Goal: Task Accomplishment & Management: Manage account settings

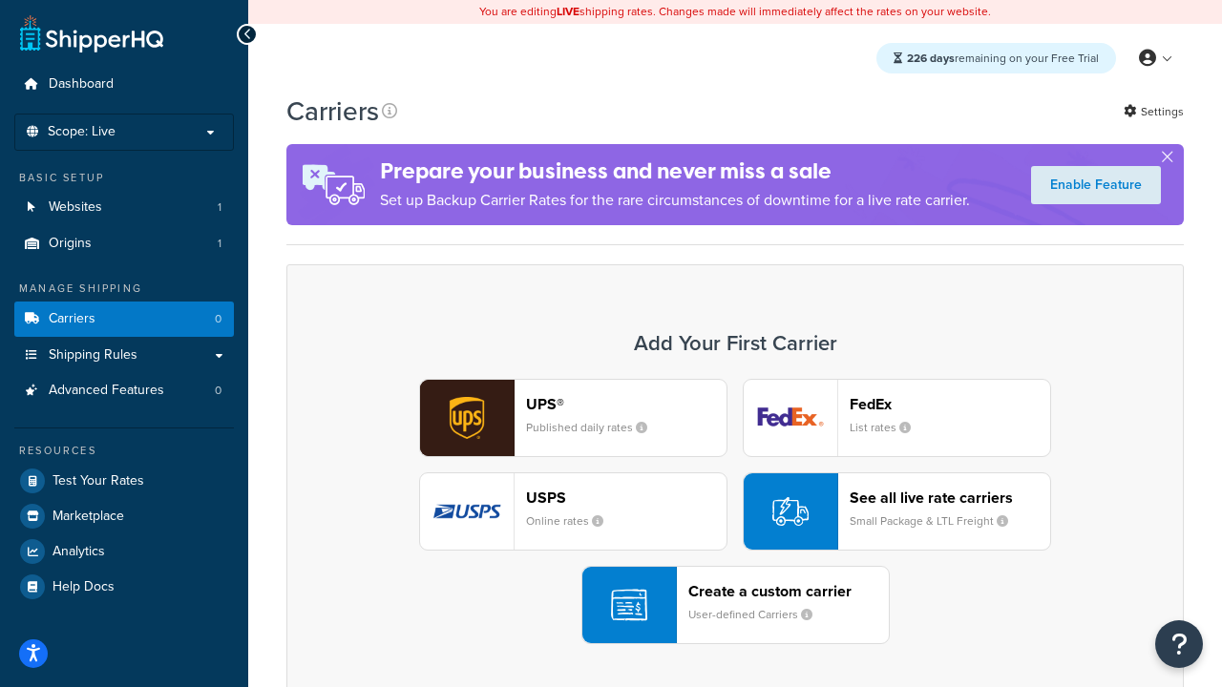
click at [735, 512] on div "UPS® Published daily rates FedEx List rates USPS Online rates See all live rate…" at bounding box center [734, 511] width 857 height 265
click at [950, 404] on header "FedEx" at bounding box center [949, 404] width 200 height 18
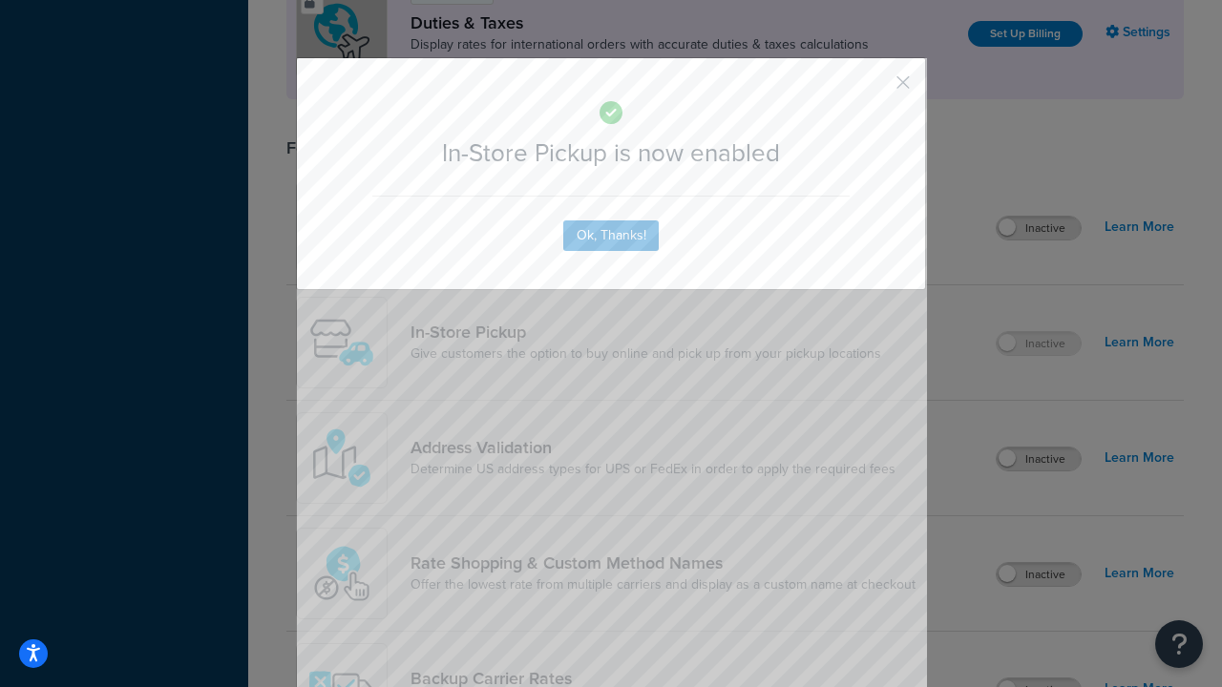
click at [874, 89] on button "button" at bounding box center [874, 89] width 5 height 5
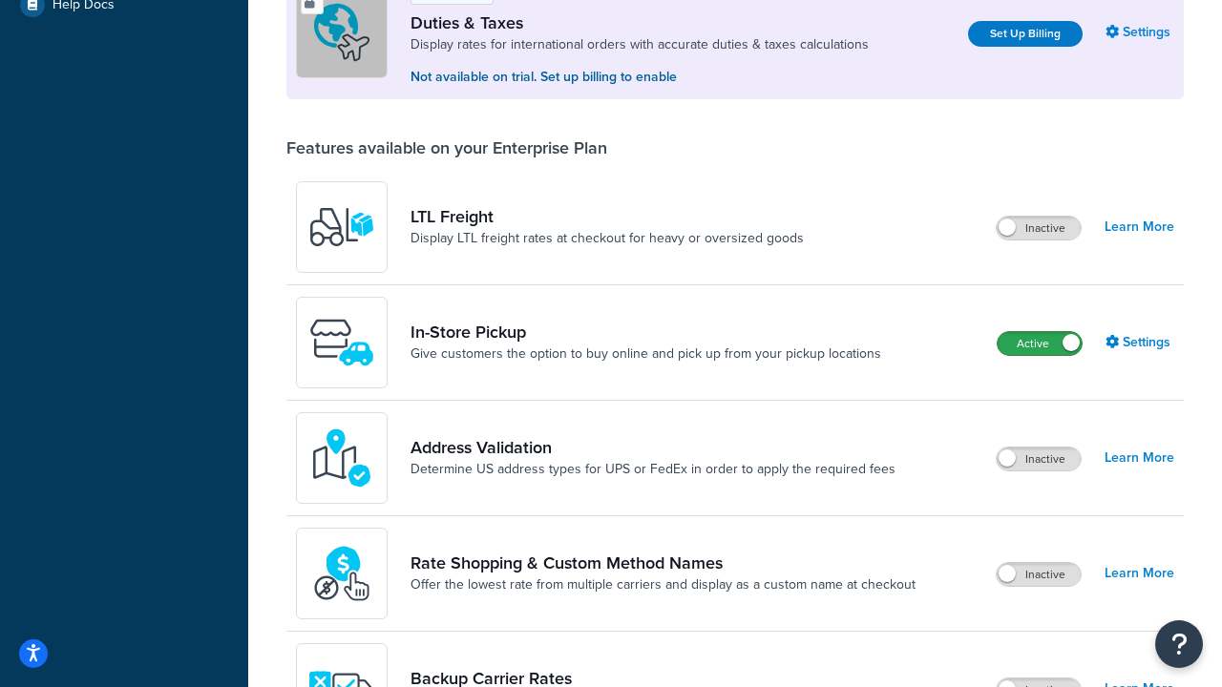
click at [1039, 344] on label "Active" at bounding box center [1039, 343] width 84 height 23
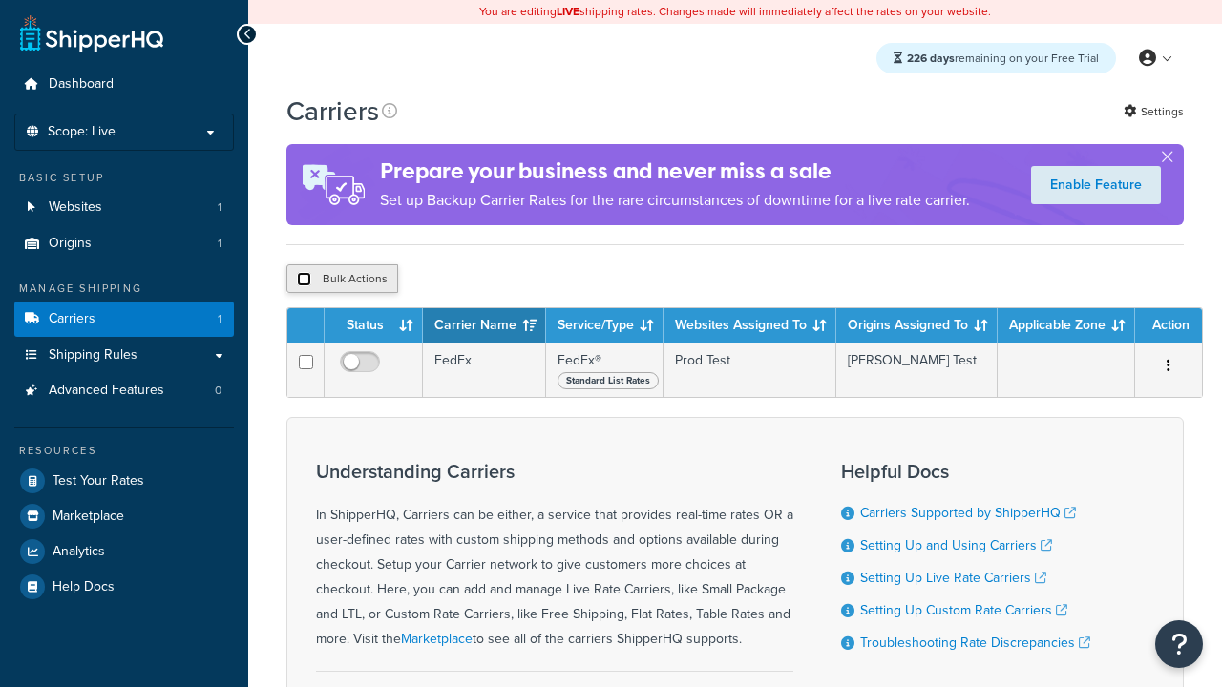
click at [304, 279] on input "checkbox" at bounding box center [304, 279] width 14 height 14
checkbox input "true"
click at [0, 0] on button "Delete" at bounding box center [0, 0] width 0 height 0
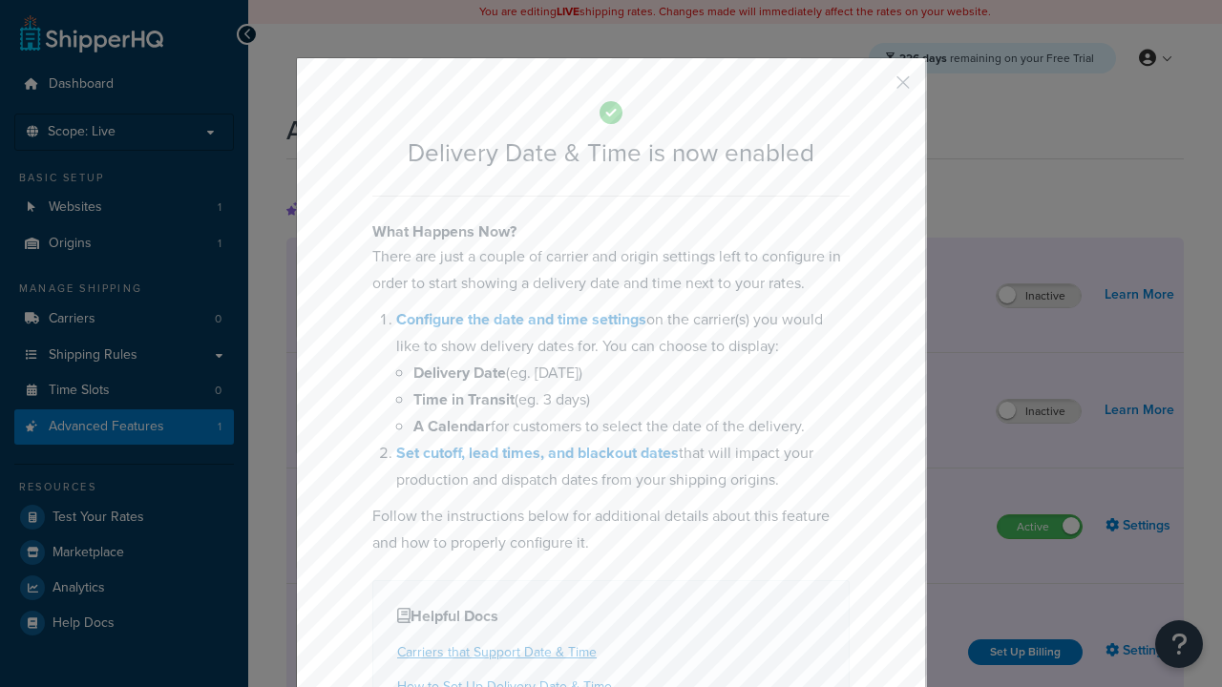
click at [874, 89] on button "button" at bounding box center [874, 89] width 5 height 5
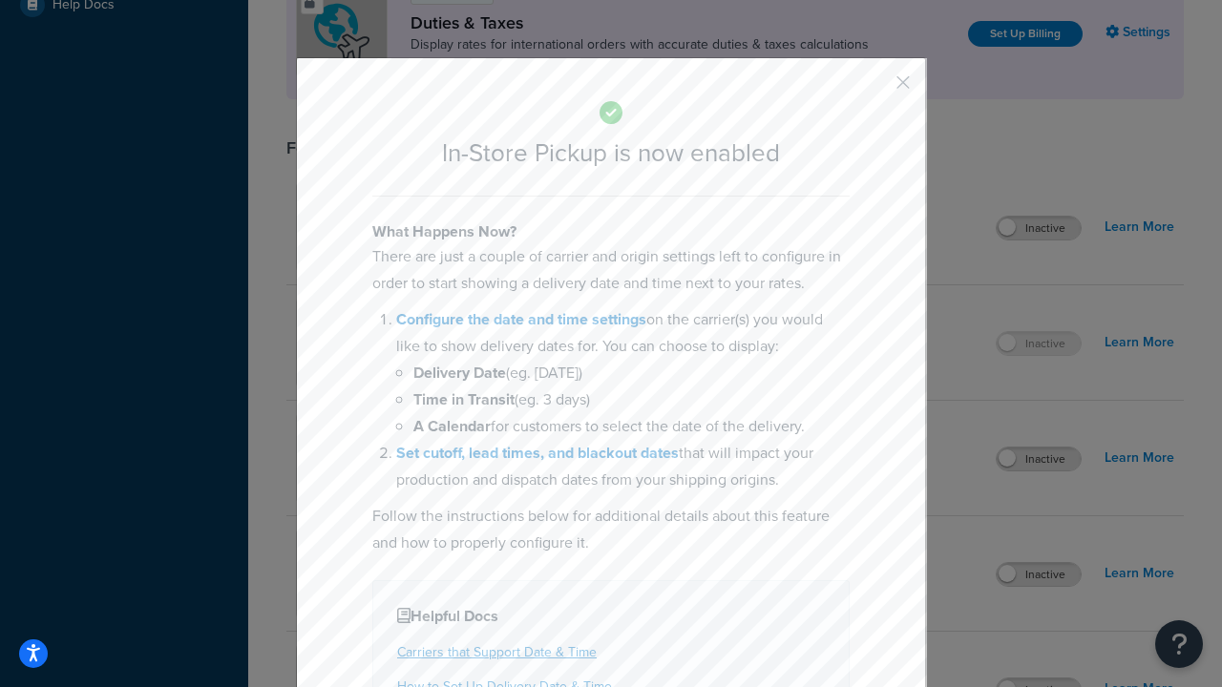
click at [874, 89] on button "button" at bounding box center [874, 89] width 5 height 5
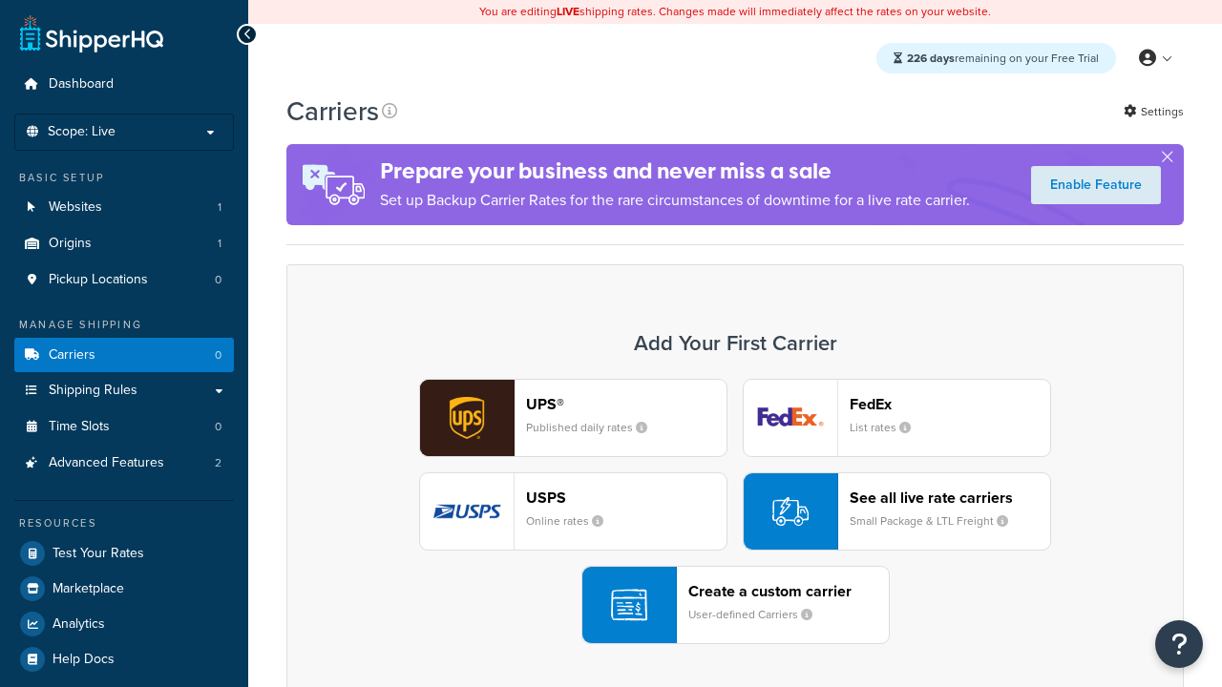
scroll to position [379, 0]
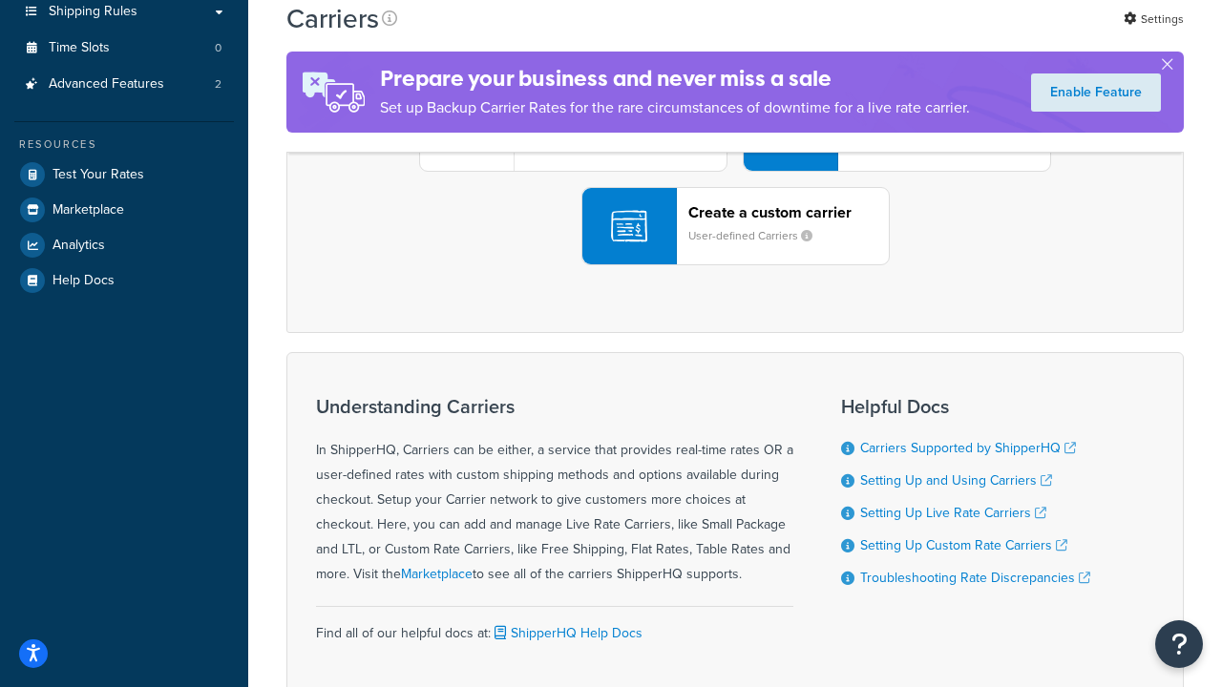
click at [735, 265] on div "UPS® Published daily rates FedEx List rates USPS Online rates See all live rate…" at bounding box center [734, 132] width 857 height 265
click at [735, 249] on div "Create a custom carrier User-defined Carriers" at bounding box center [788, 226] width 200 height 46
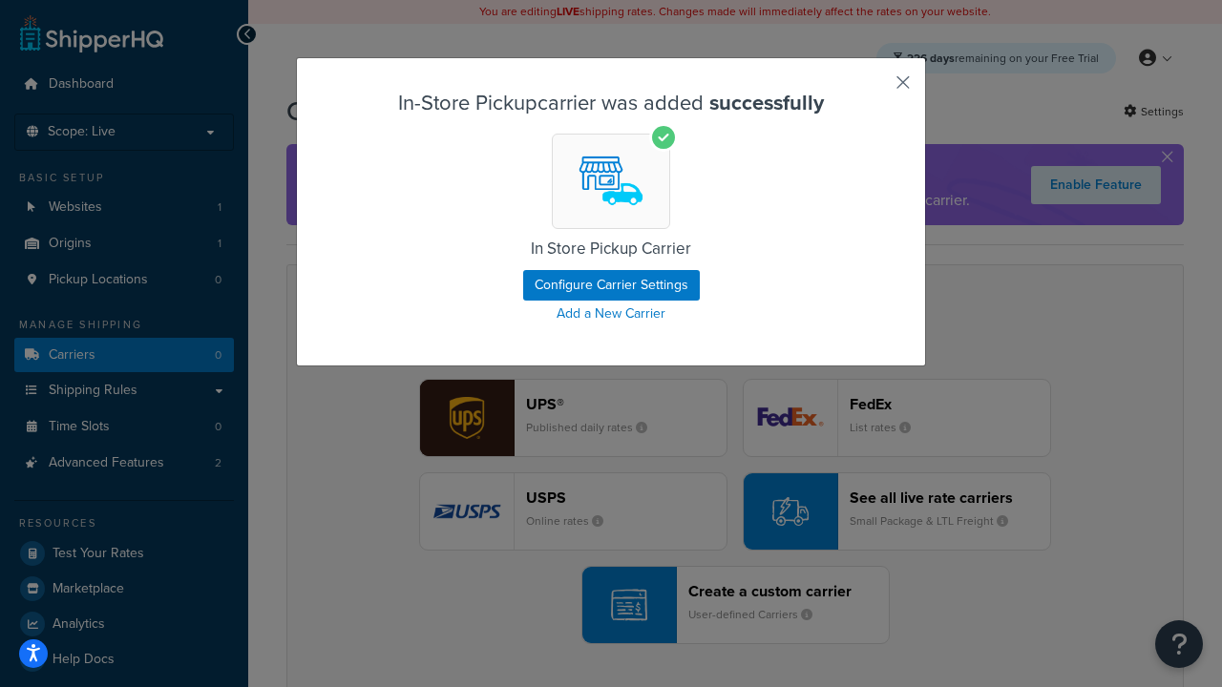
click at [874, 89] on button "button" at bounding box center [874, 89] width 5 height 5
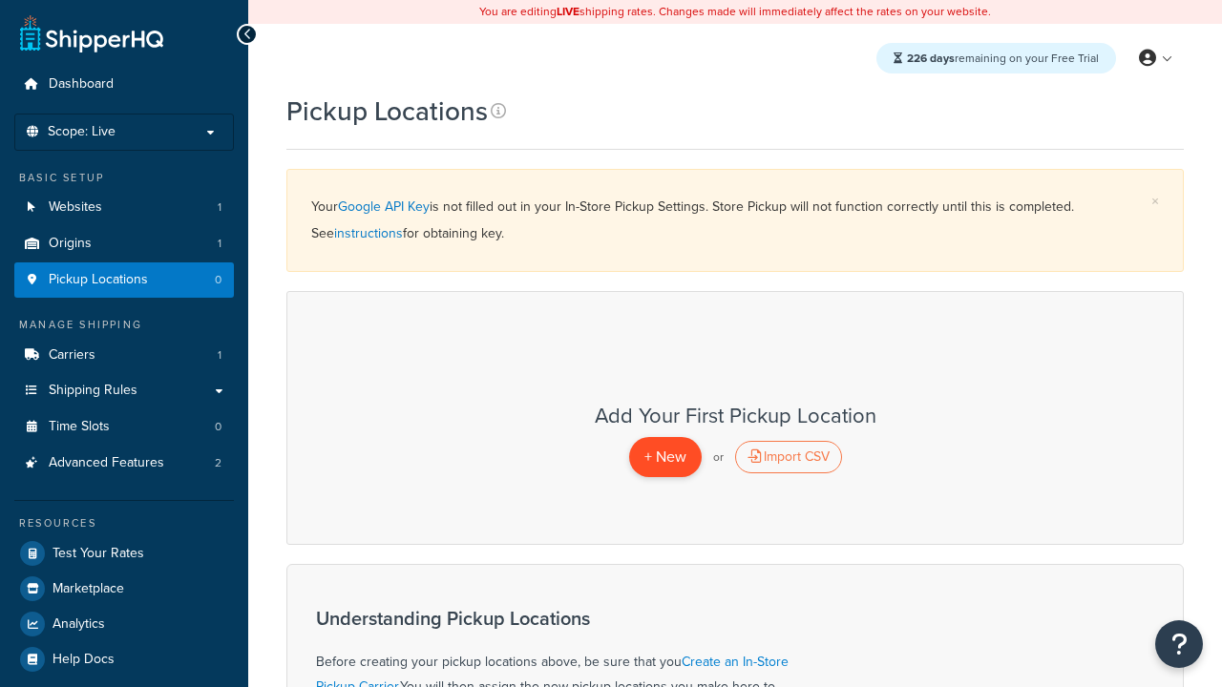
click at [664, 456] on span "+ New" at bounding box center [665, 457] width 42 height 22
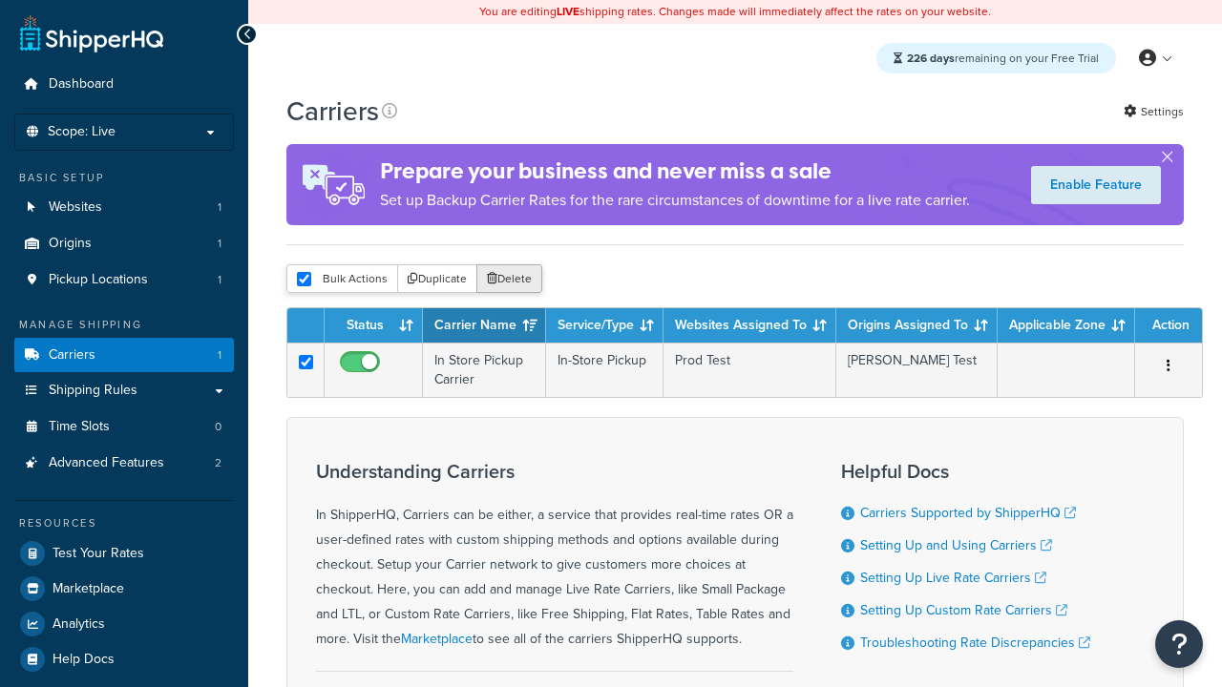
click at [508, 279] on button "Delete" at bounding box center [509, 278] width 66 height 29
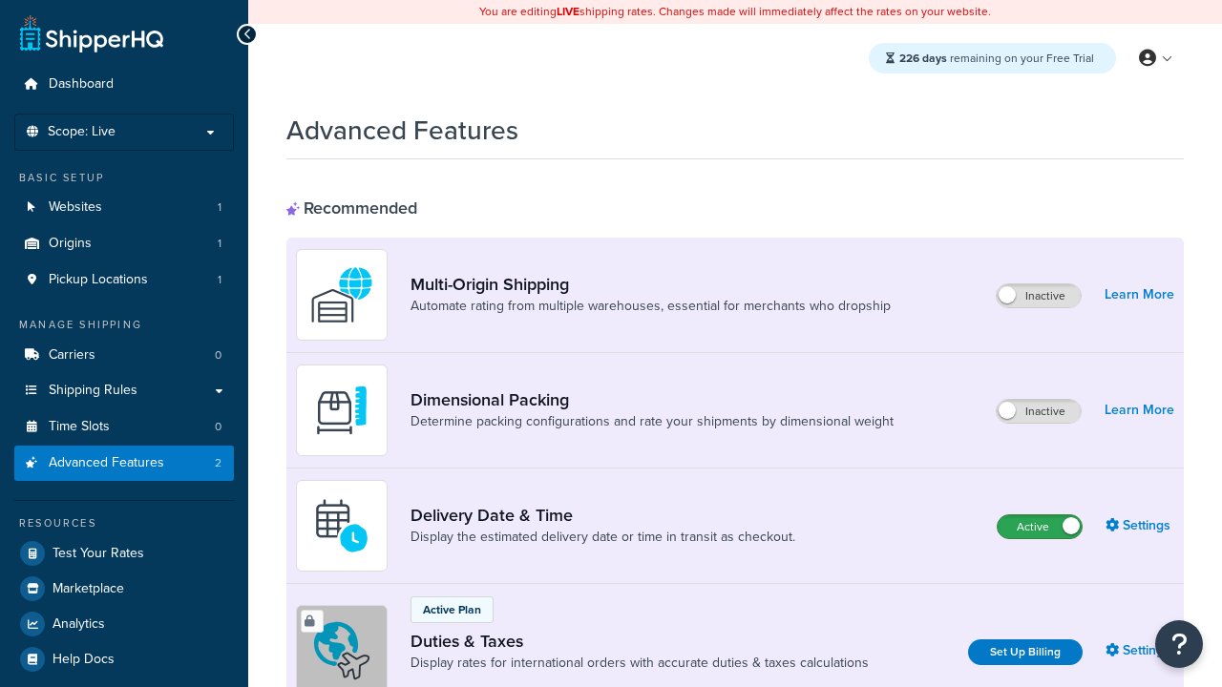
click at [1039, 527] on label "Active" at bounding box center [1039, 526] width 84 height 23
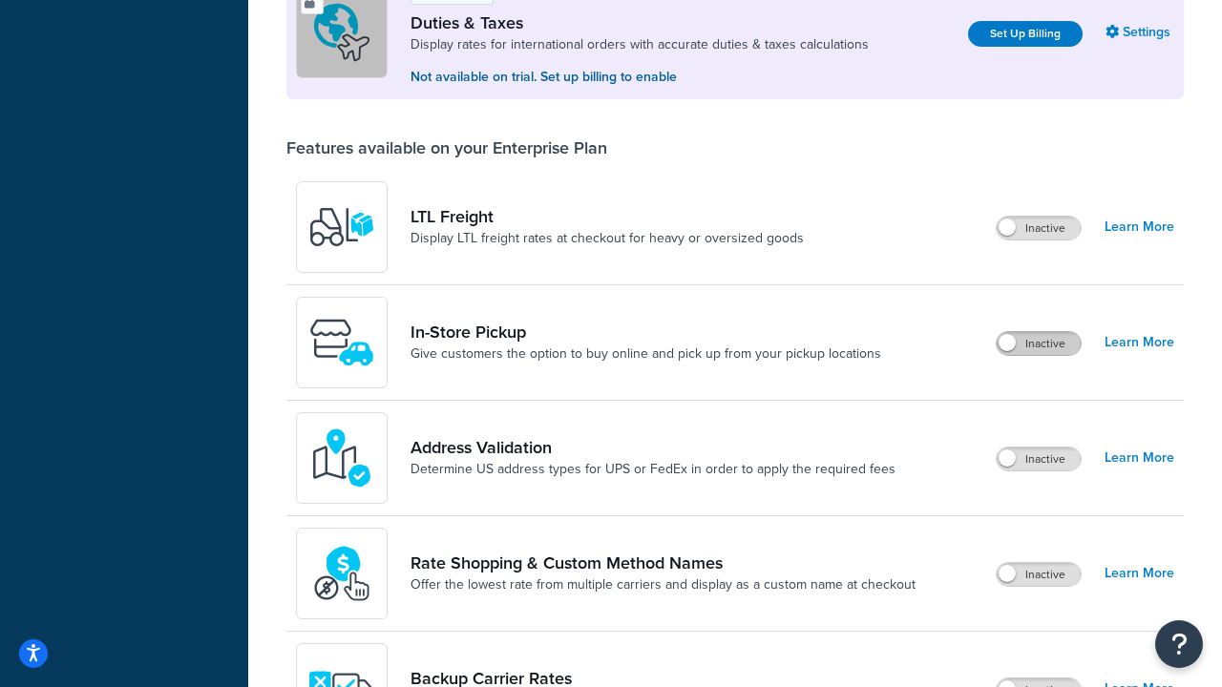
scroll to position [582, 0]
